Goal: Information Seeking & Learning: Learn about a topic

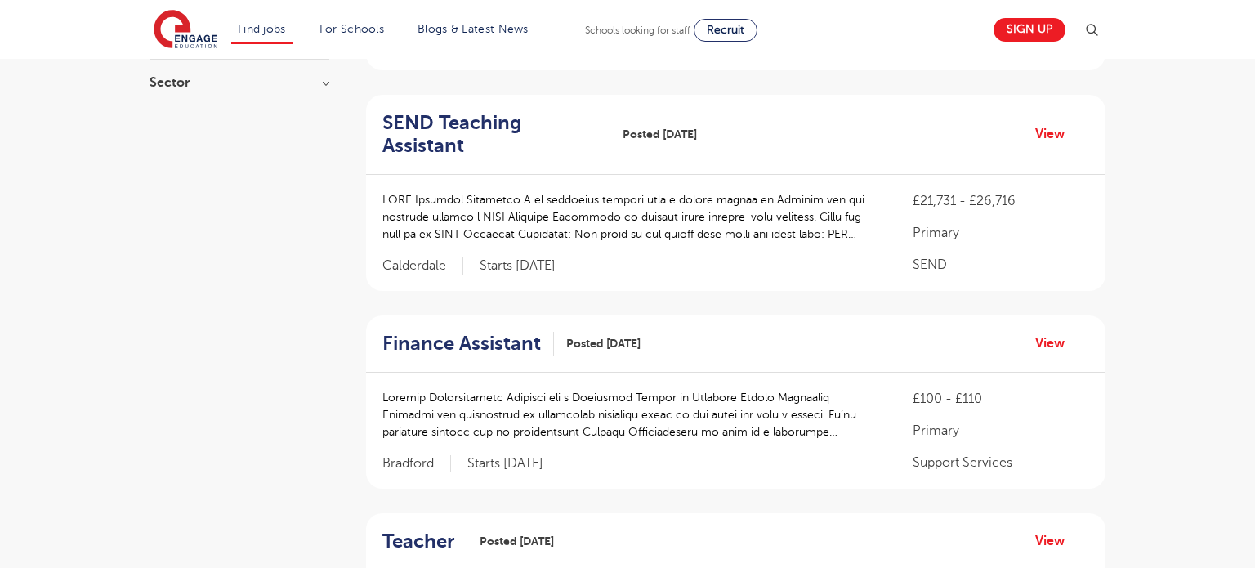
scroll to position [337, 0]
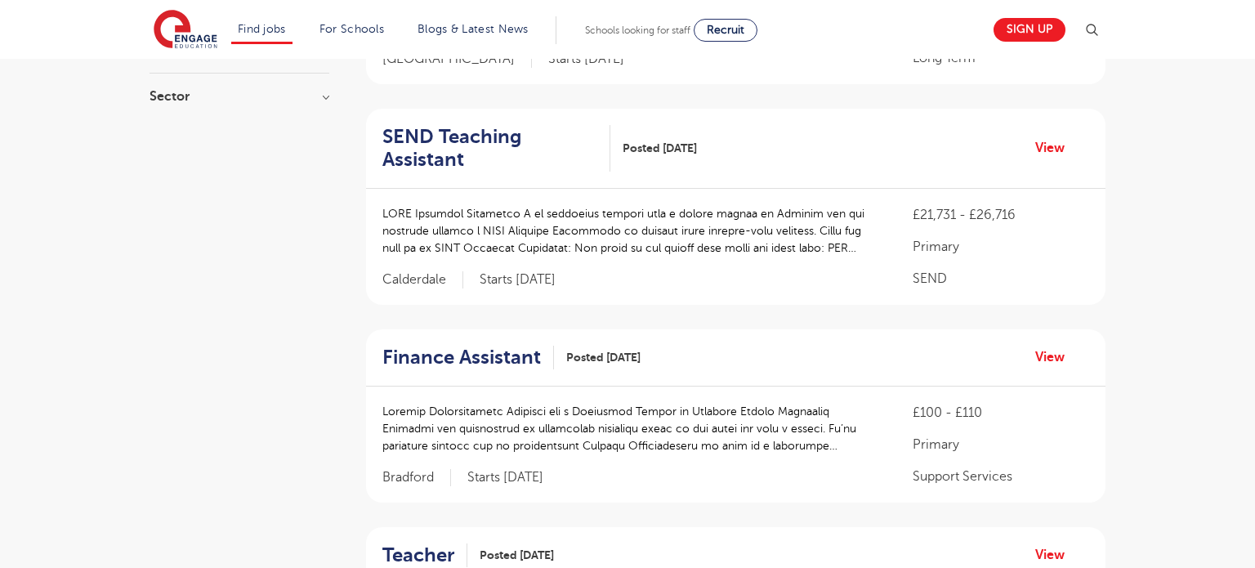
click at [599, 219] on p at bounding box center [631, 230] width 498 height 51
click at [867, 237] on div at bounding box center [631, 239] width 498 height 68
click at [771, 189] on div "£21,731 - £26,716 Primary SEND Calderdale Starts 2025-09-15" at bounding box center [735, 247] width 739 height 116
click at [1038, 140] on link "View" at bounding box center [1056, 147] width 42 height 21
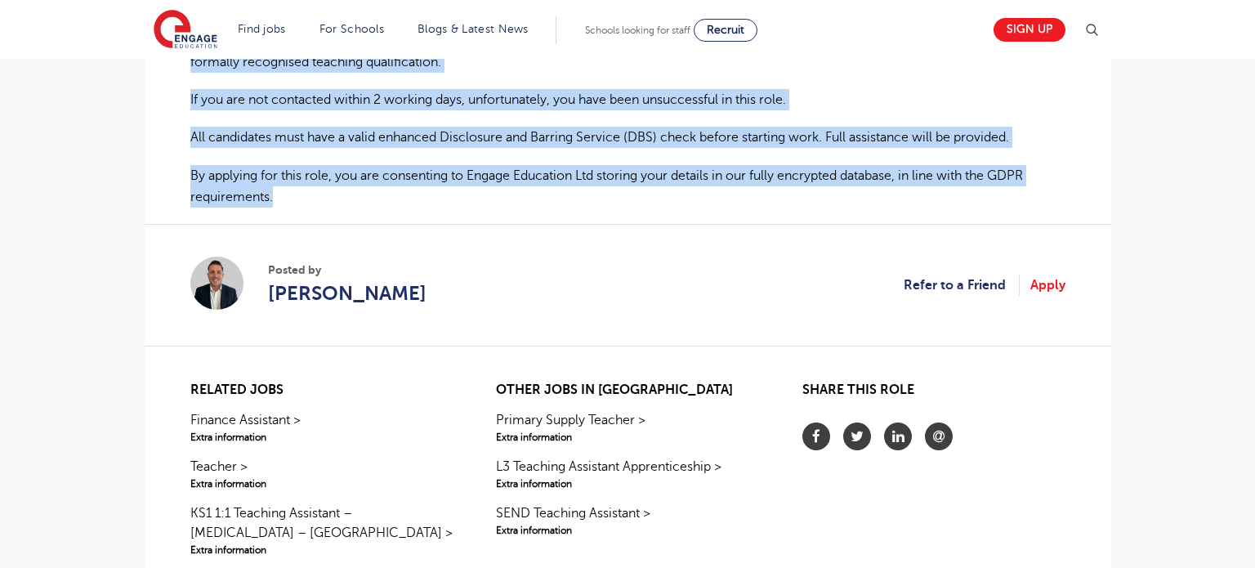
scroll to position [1167, 0]
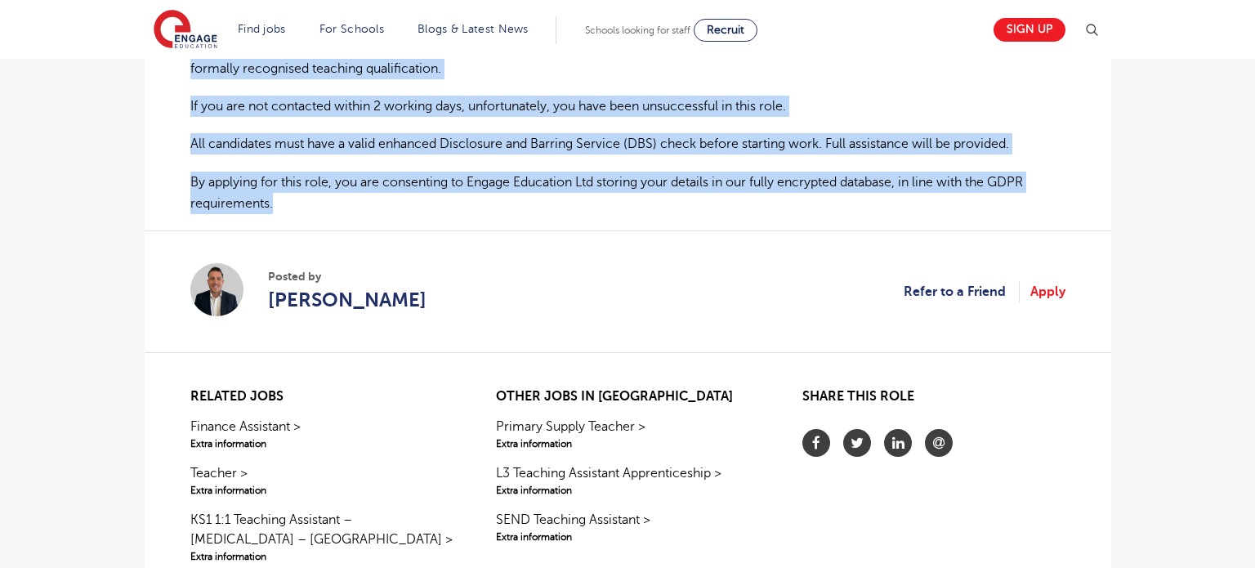
drag, startPoint x: 192, startPoint y: 144, endPoint x: 342, endPoint y: 180, distance: 153.8
copy div "SEND Teaching Assistant I am currently working with a lovely school in [GEOGRAP…"
